Goal: Information Seeking & Learning: Understand process/instructions

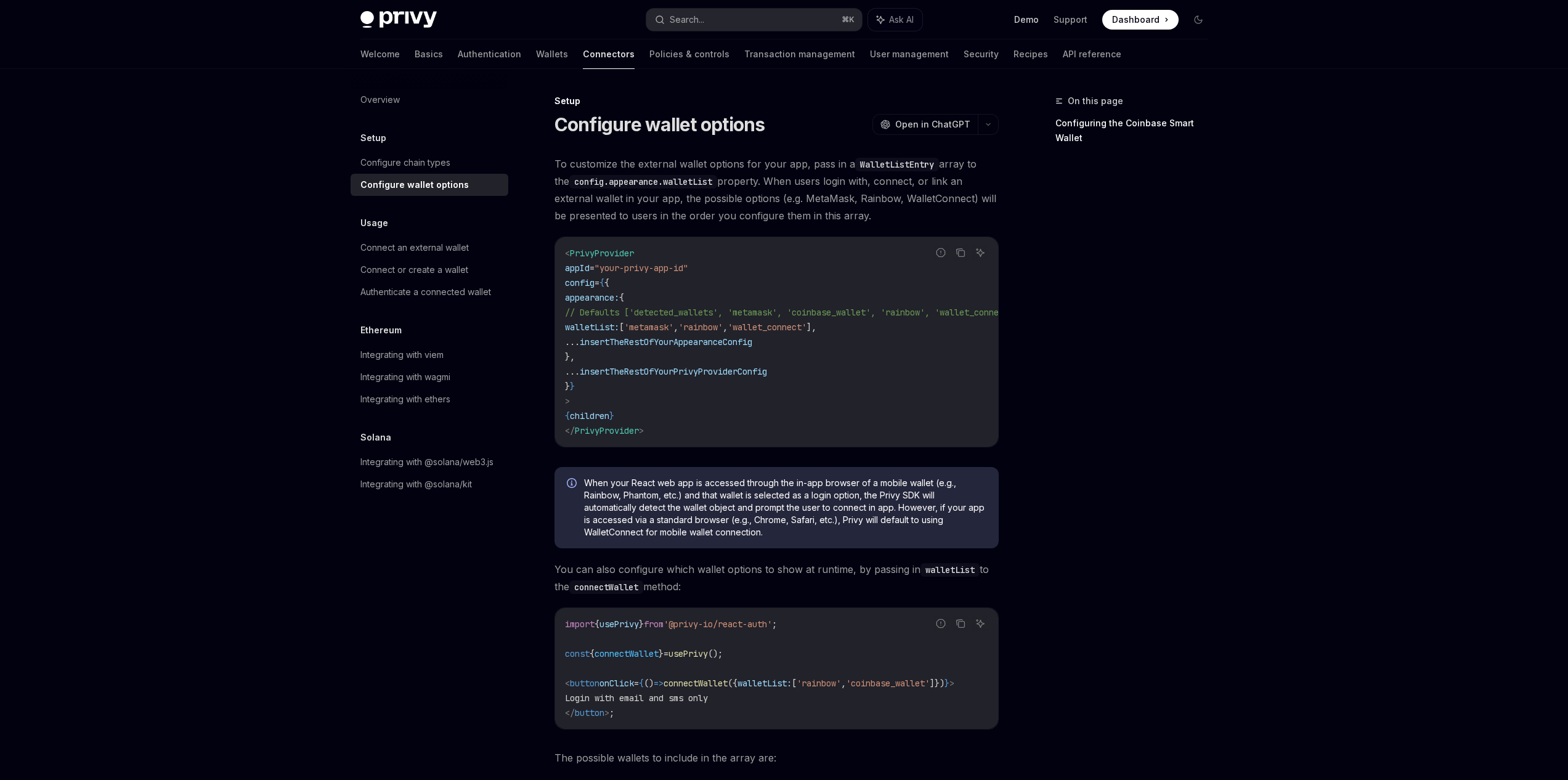
click at [1030, 16] on link "Demo" at bounding box center [1026, 20] width 25 height 12
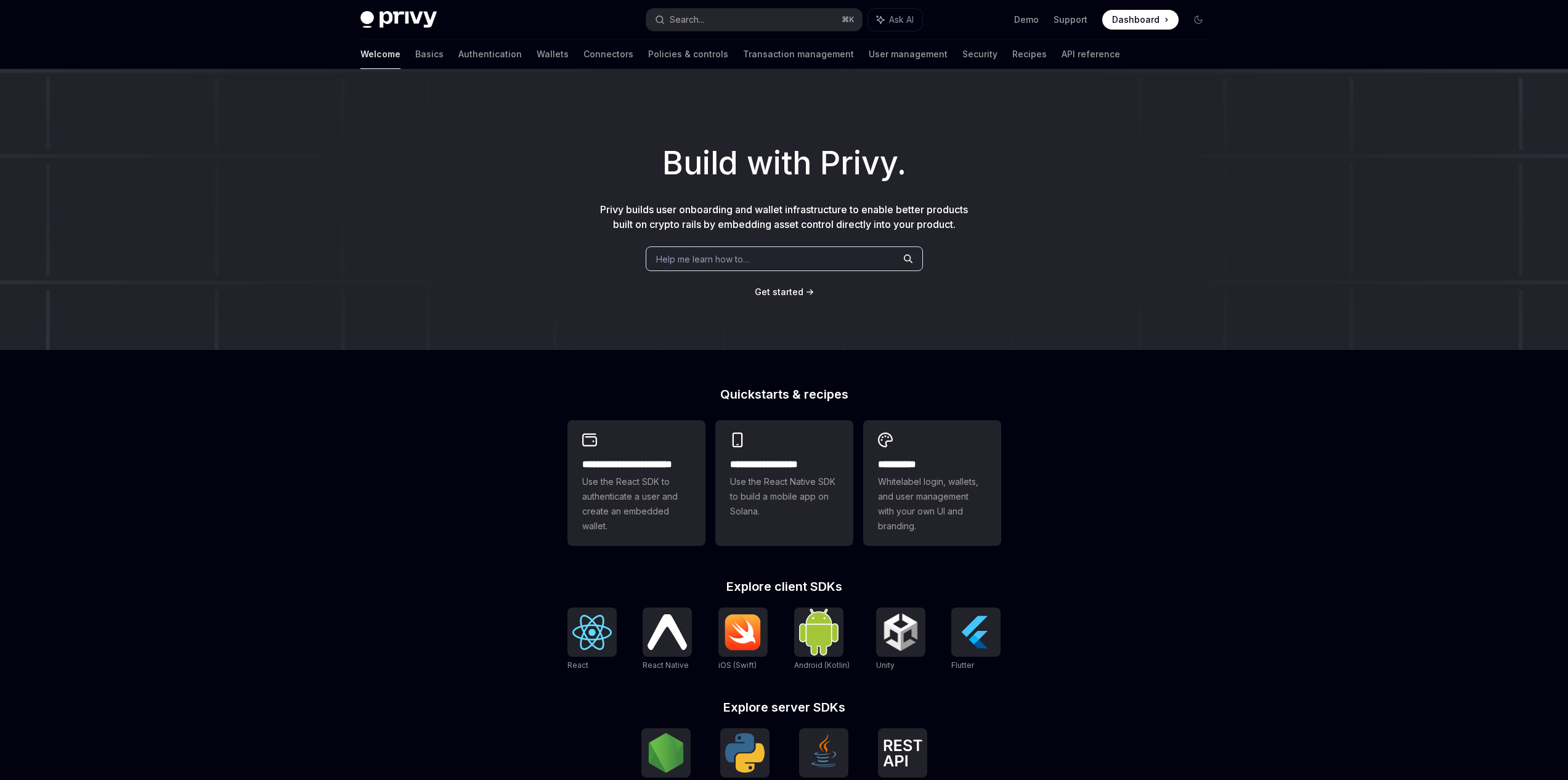
click at [716, 253] on span "Help me learn how to…" at bounding box center [703, 259] width 94 height 13
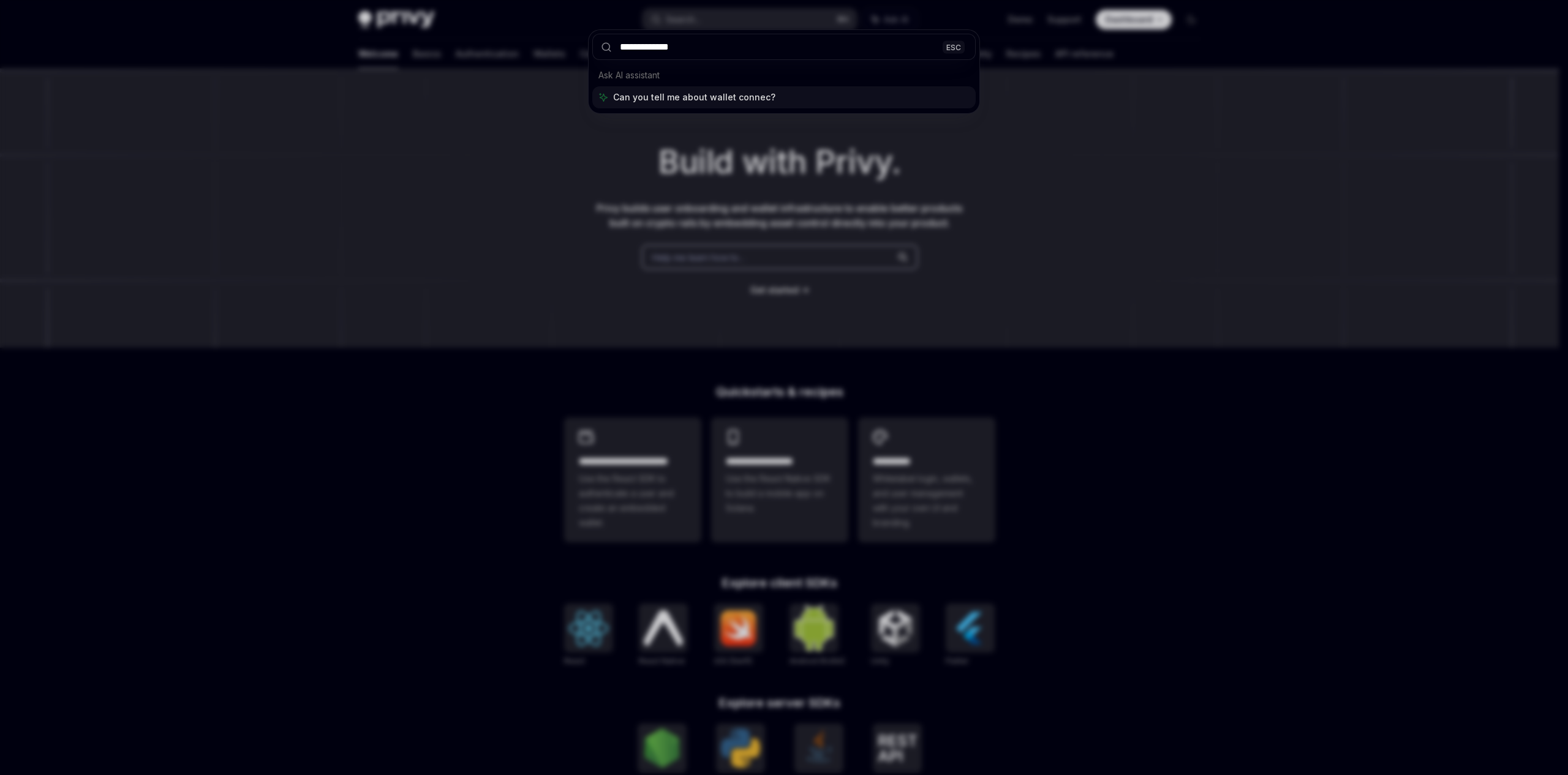
type input "**********"
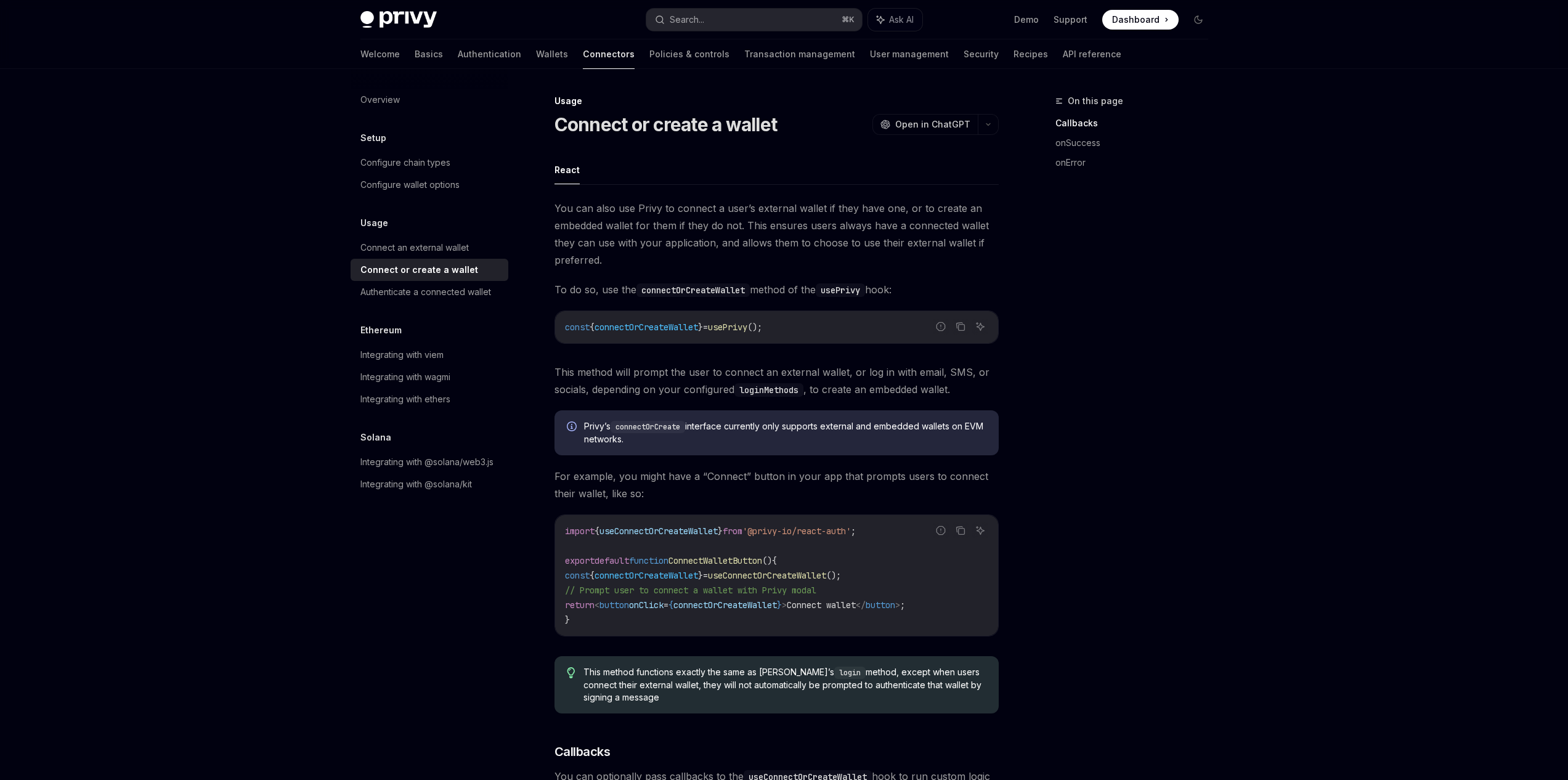
click at [1013, 27] on div "Demo Support Dashboard Dashboard" at bounding box center [1070, 20] width 276 height 20
click at [1014, 25] on div "Demo Support Dashboard Dashboard" at bounding box center [1070, 20] width 276 height 20
click at [1030, 19] on link "Demo" at bounding box center [1026, 20] width 25 height 12
click at [964, 53] on link "Security" at bounding box center [982, 54] width 36 height 30
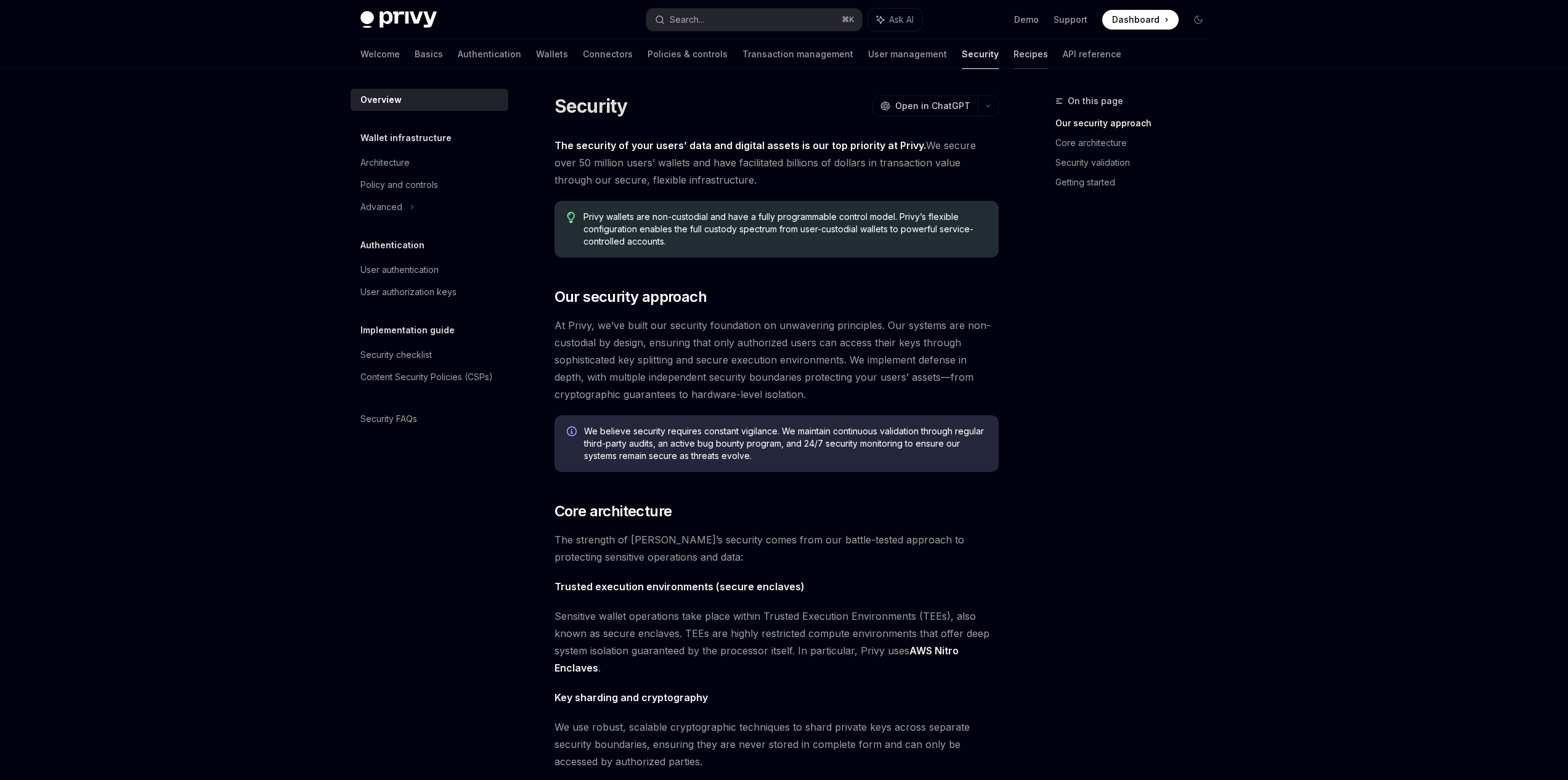
click at [1013, 56] on link "Recipes" at bounding box center [1030, 54] width 35 height 30
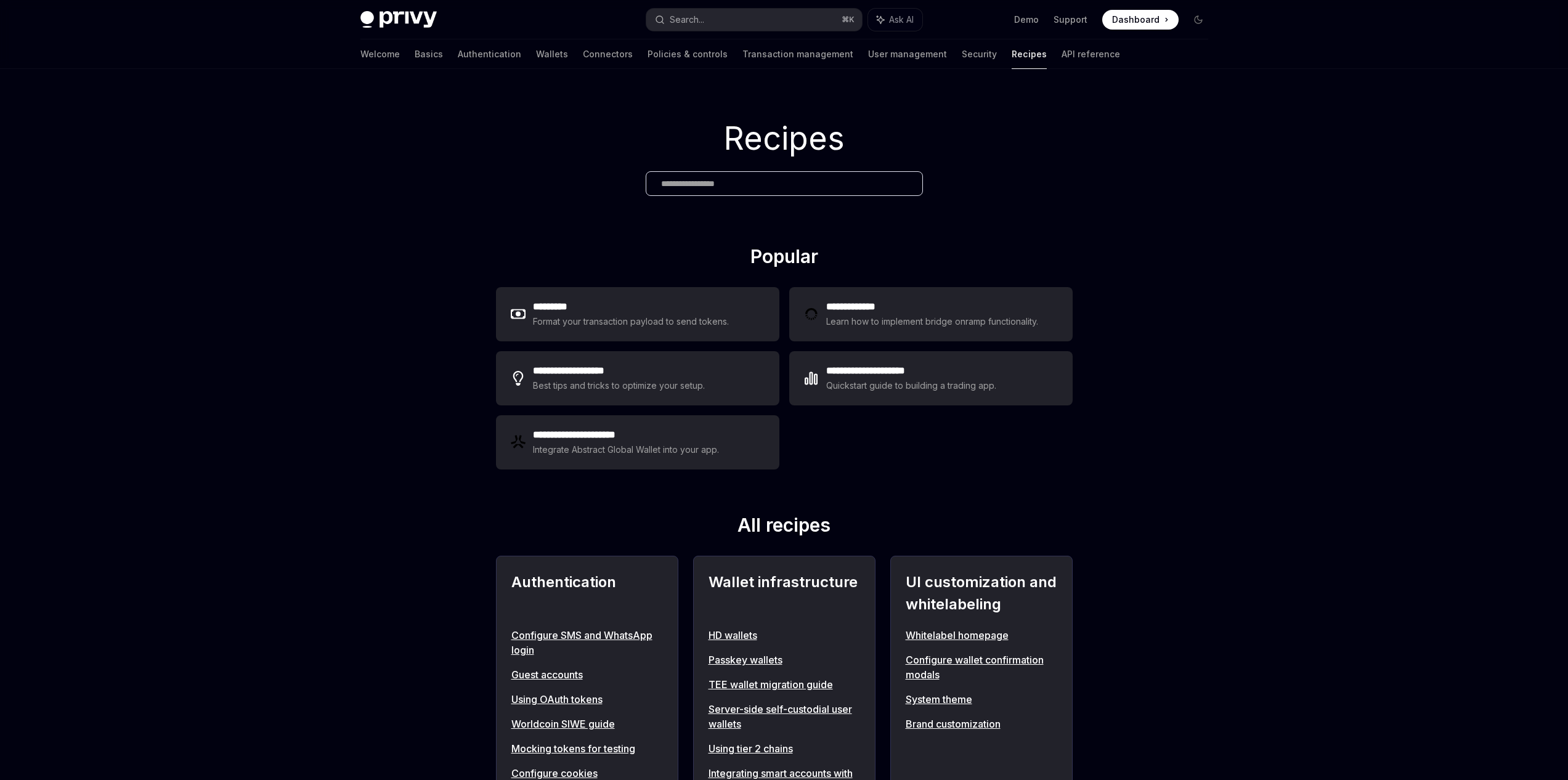
click at [766, 202] on div "Recipes" at bounding box center [784, 157] width 1568 height 176
click at [772, 184] on input "text" at bounding box center [784, 184] width 246 height 13
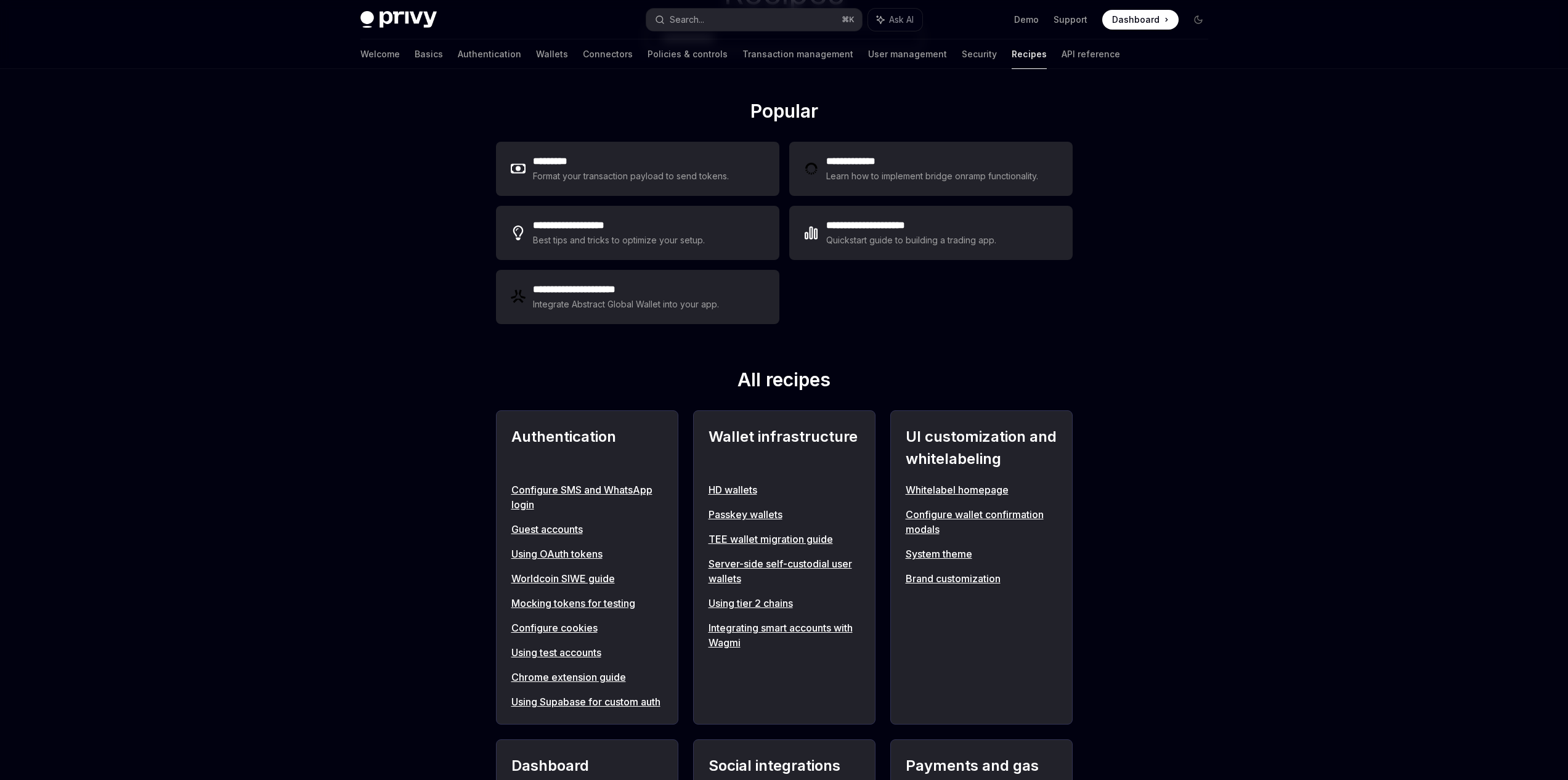
scroll to position [299, 0]
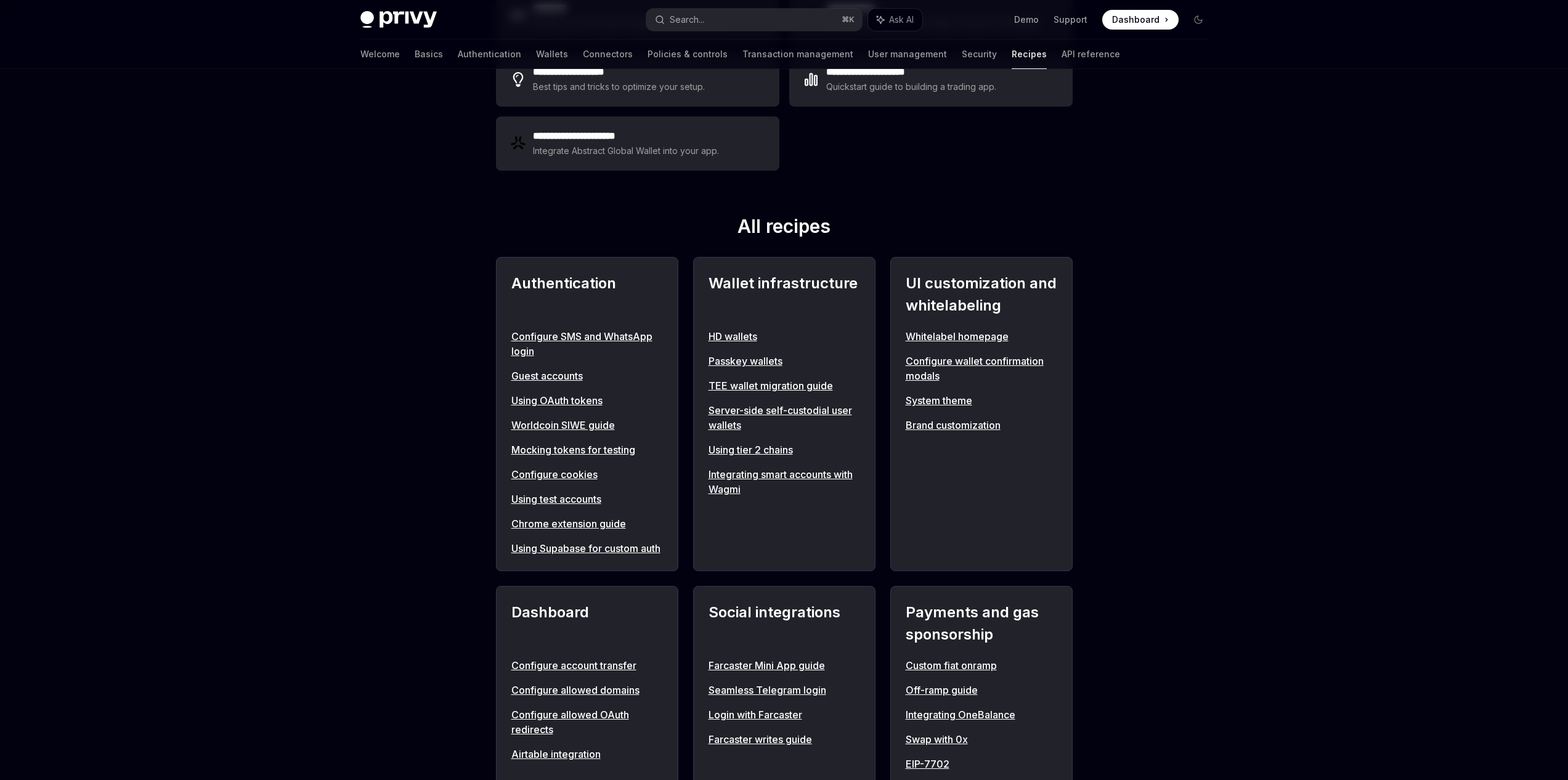
click at [907, 360] on link "Configure wallet confirmation modals" at bounding box center [981, 369] width 151 height 30
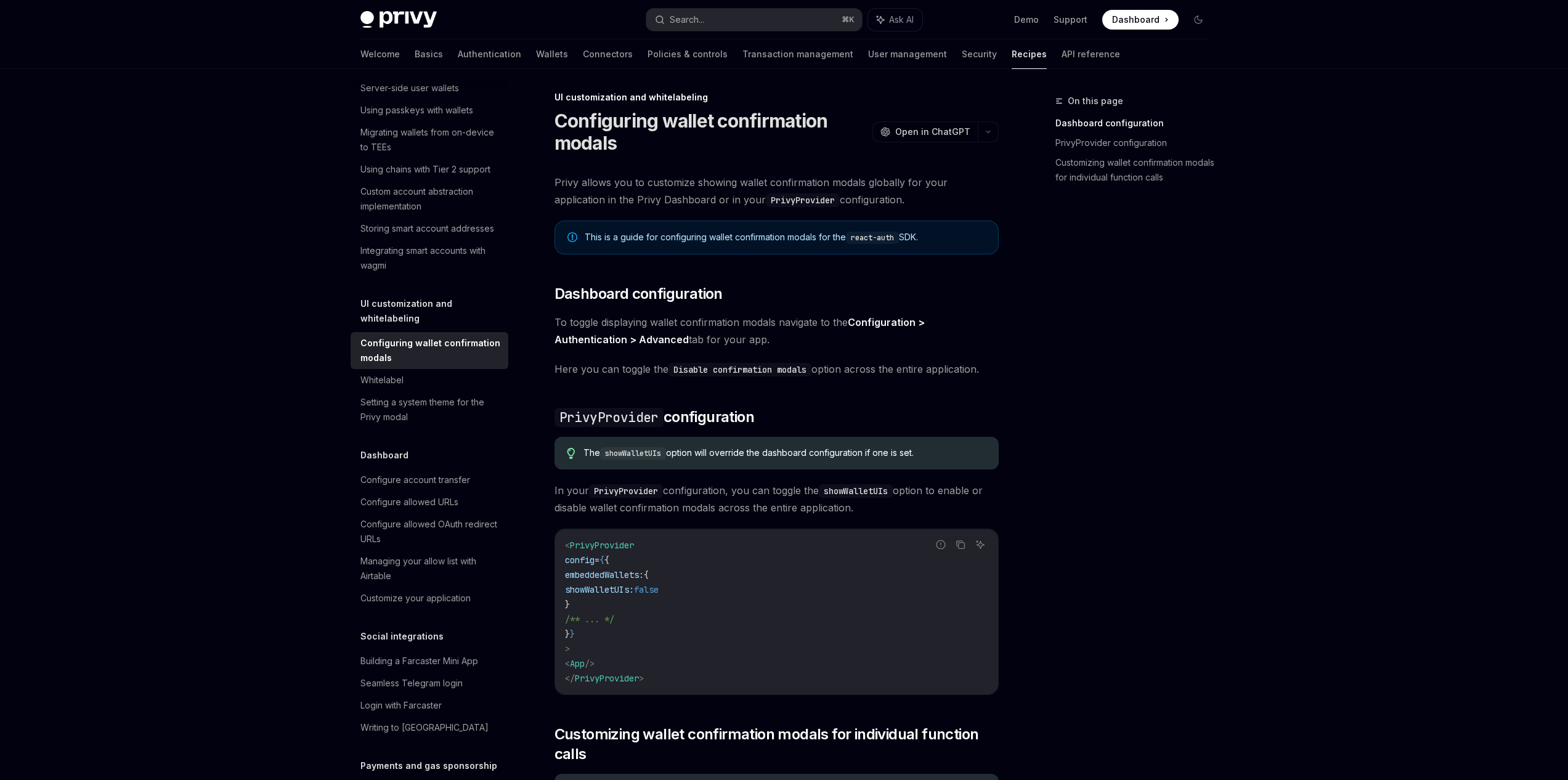
scroll to position [481, 0]
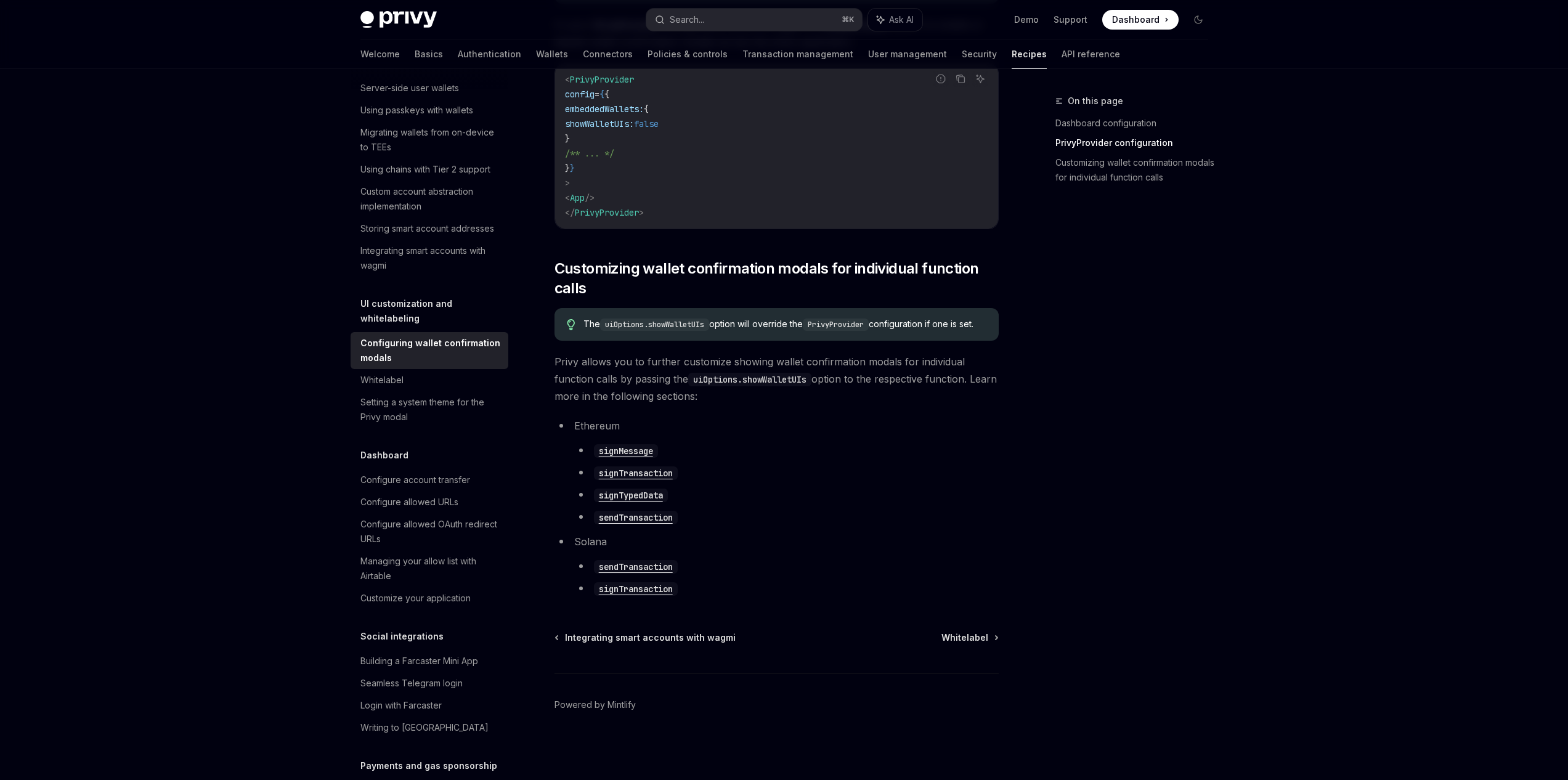
click at [653, 454] on code "signMessage" at bounding box center [626, 451] width 64 height 14
type textarea "*"
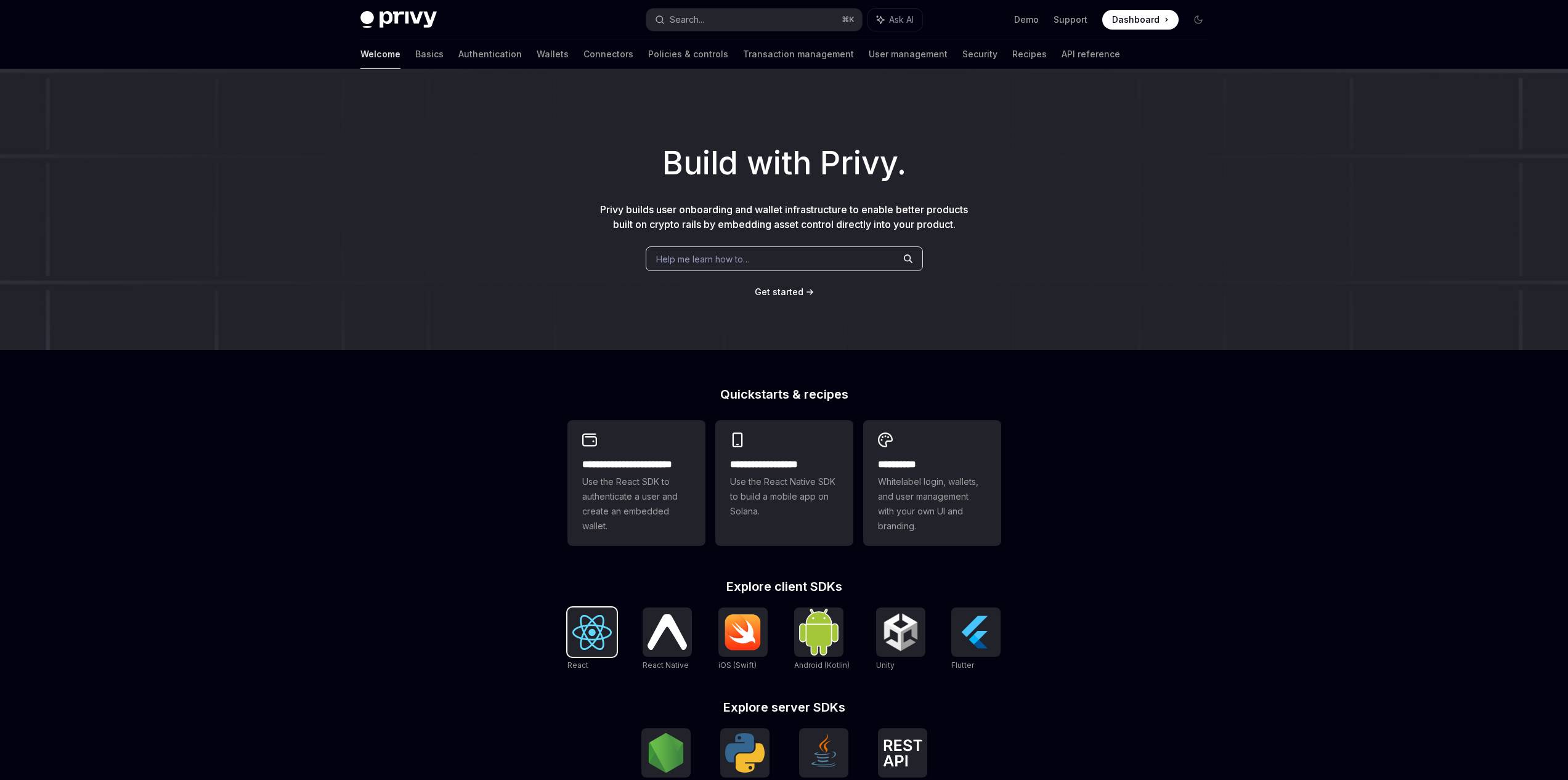
click at [598, 635] on img at bounding box center [592, 633] width 40 height 36
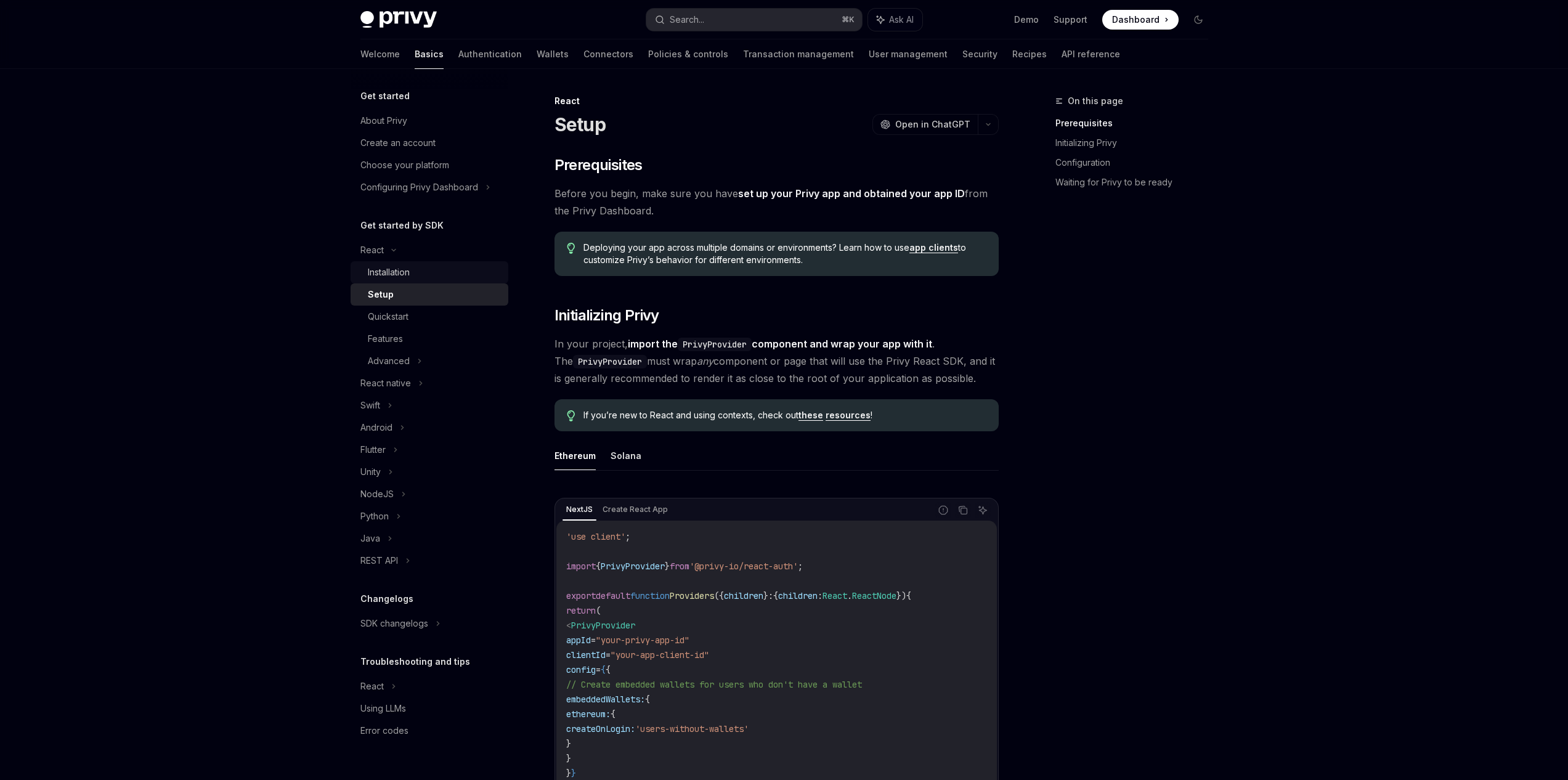
click at [426, 261] on link "Installation" at bounding box center [430, 272] width 158 height 22
type textarea "*"
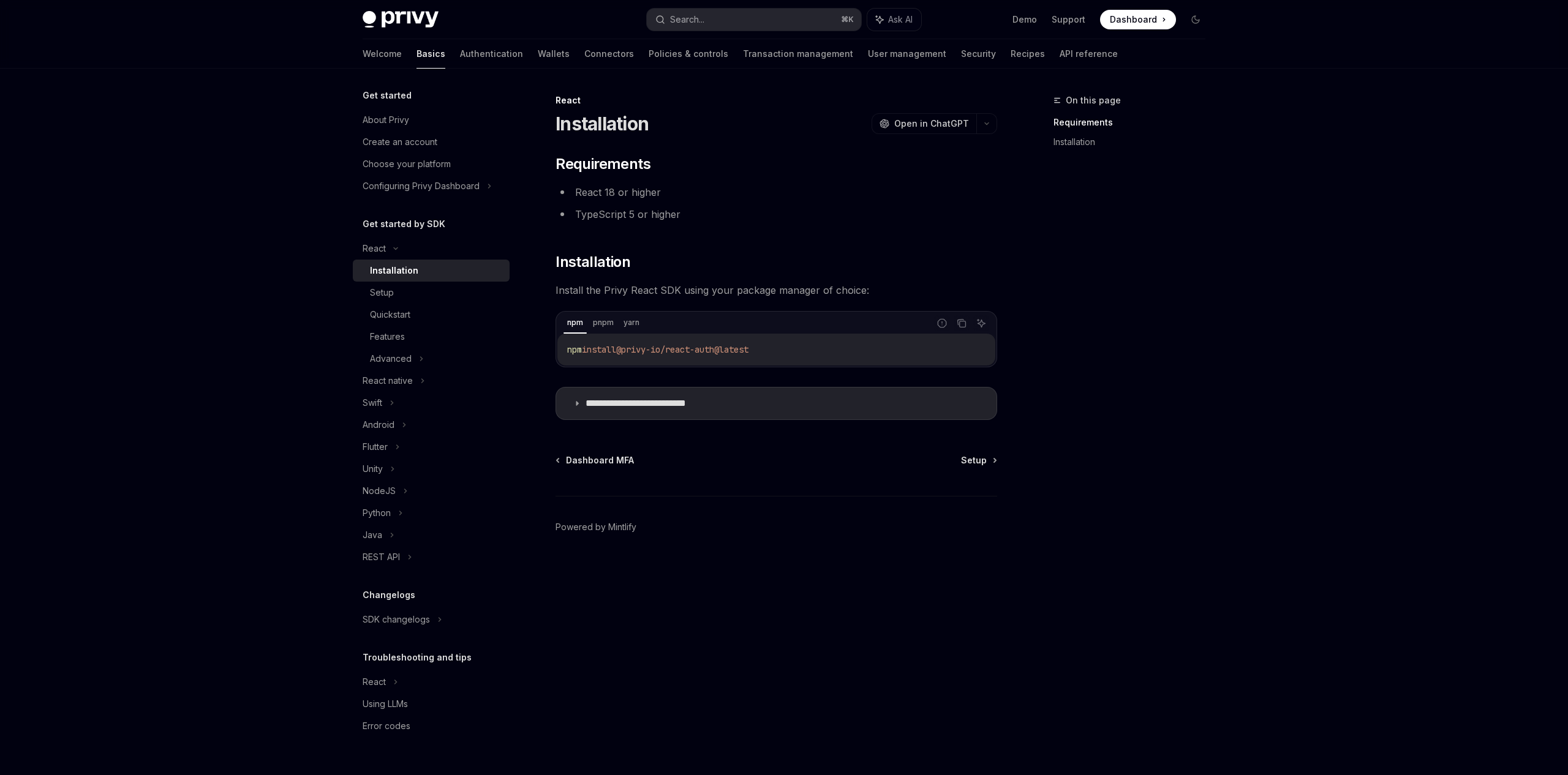
drag, startPoint x: 630, startPoint y: 351, endPoint x: 785, endPoint y: 350, distance: 155.0
click at [785, 350] on code "npm install @privy-io/react-auth@latest" at bounding box center [776, 349] width 419 height 15
copy span "@privy-io/react-auth@latest"
click at [696, 399] on p "**********" at bounding box center [655, 404] width 140 height 12
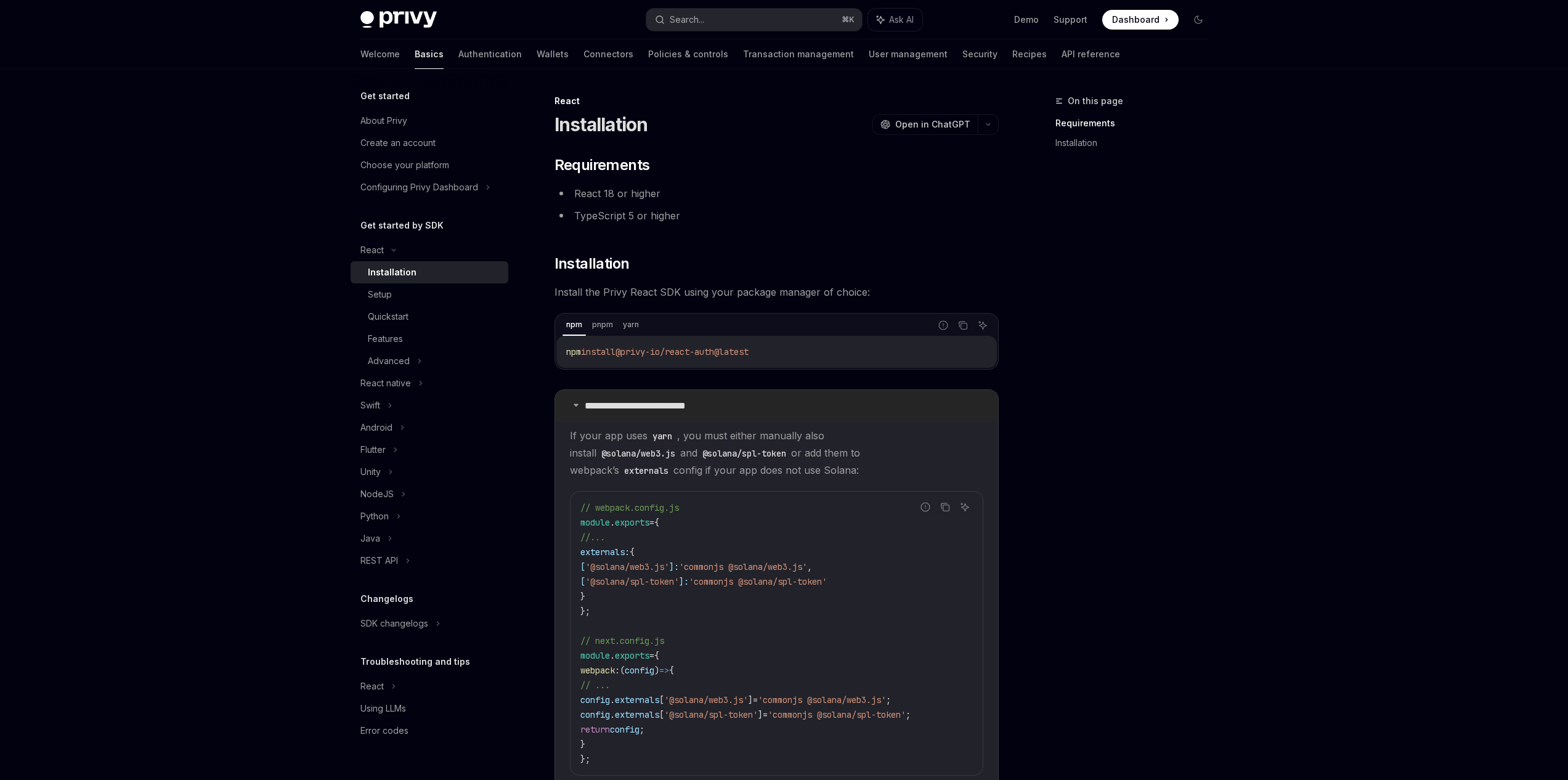
click at [700, 401] on p "**********" at bounding box center [655, 406] width 140 height 12
